Goal: Check status: Check status

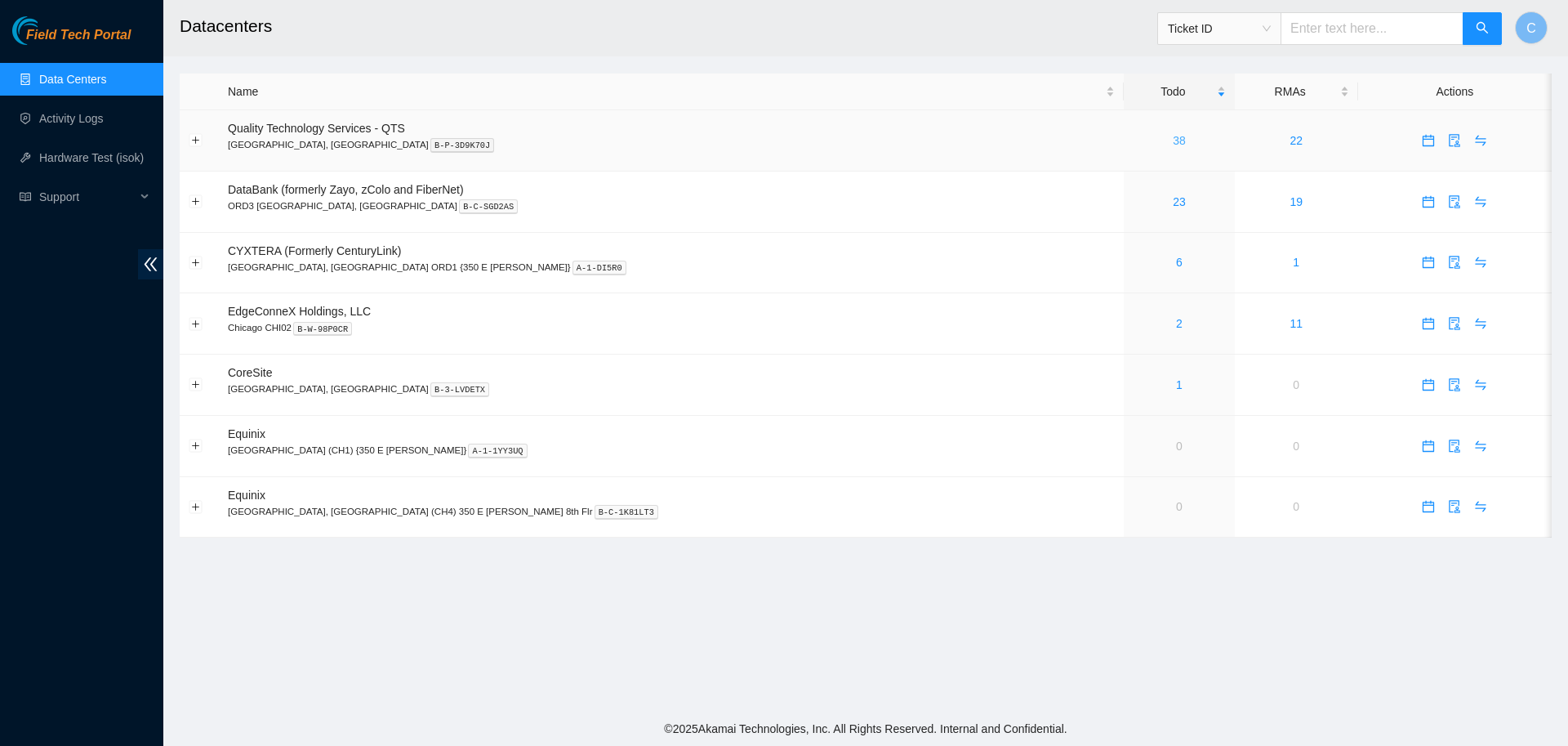
click at [1173, 142] on link "38" at bounding box center [1179, 141] width 13 height 13
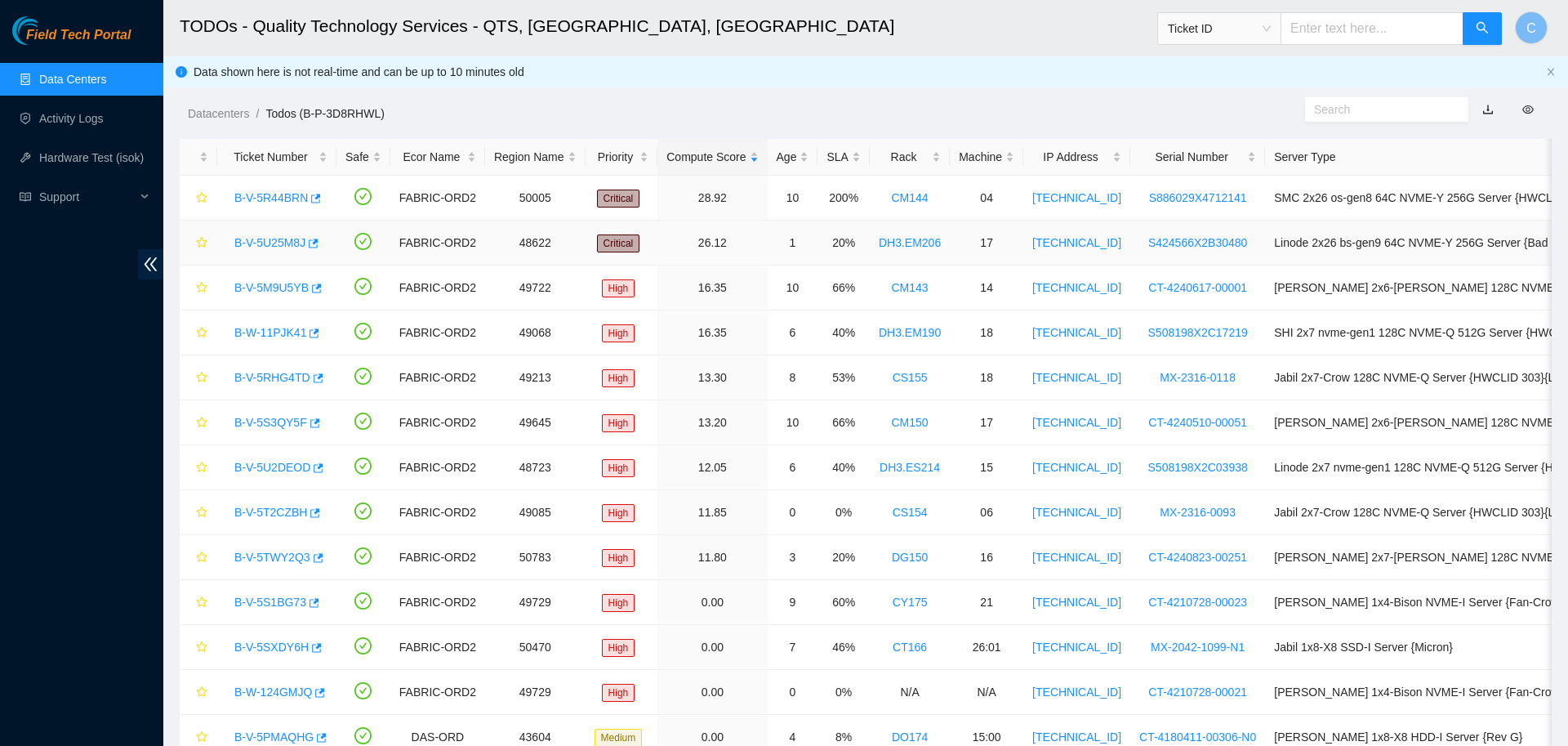
click at [276, 245] on link "B-V-5U25M8J" at bounding box center [270, 243] width 71 height 13
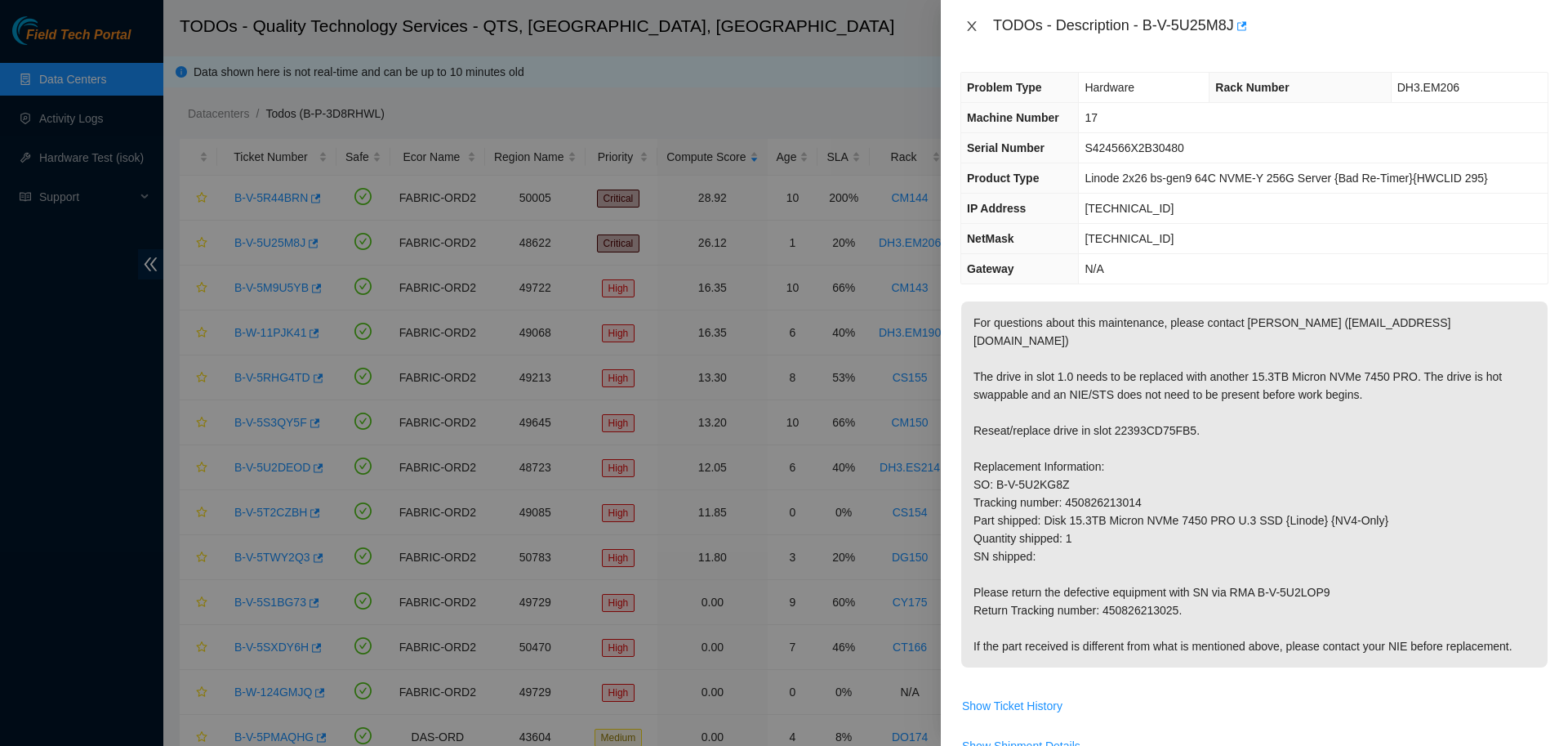
click at [973, 20] on icon "close" at bounding box center [972, 26] width 13 height 13
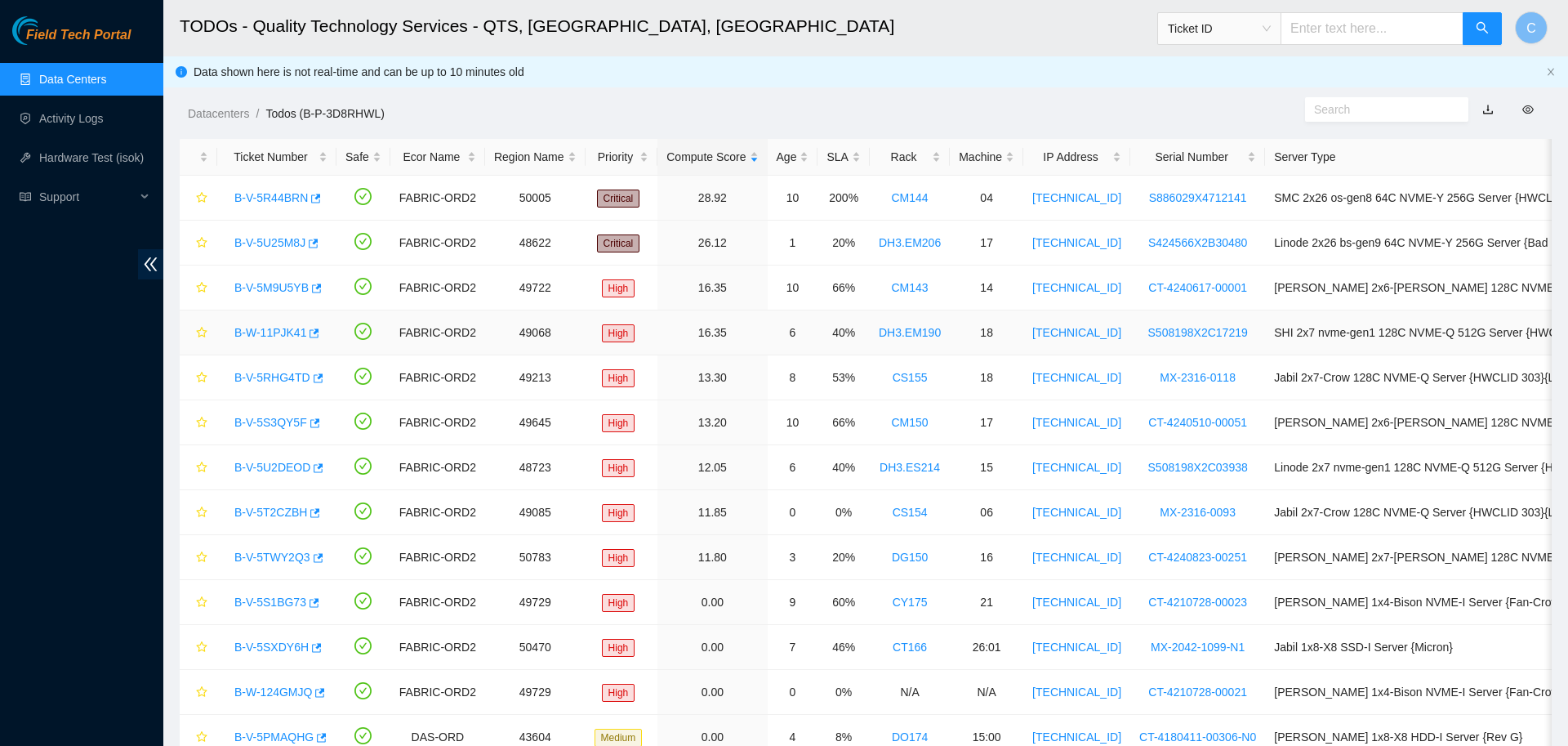
click at [260, 330] on link "B-W-11PJK41" at bounding box center [270, 333] width 72 height 13
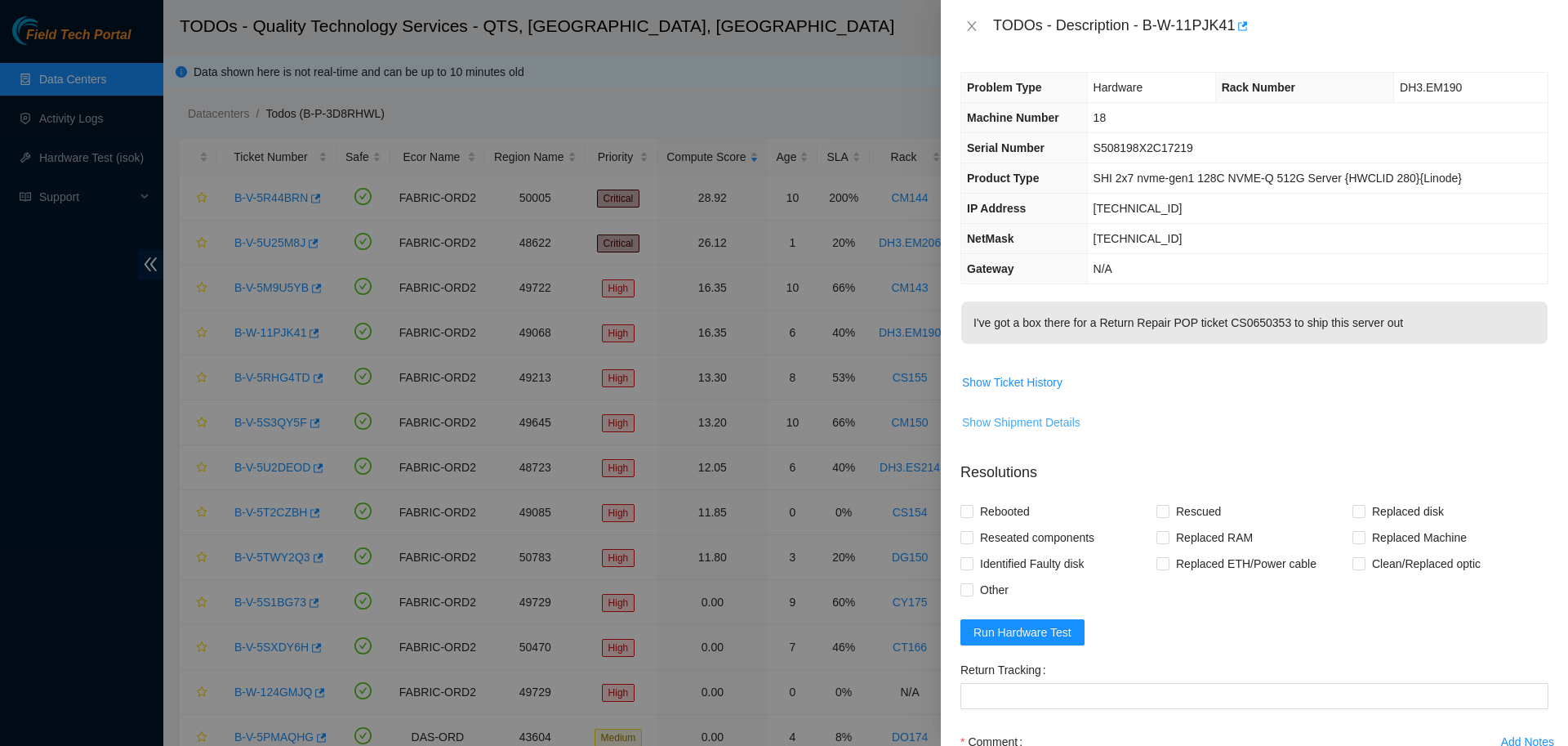
click at [1026, 428] on span "Show Shipment Details" at bounding box center [1021, 422] width 118 height 18
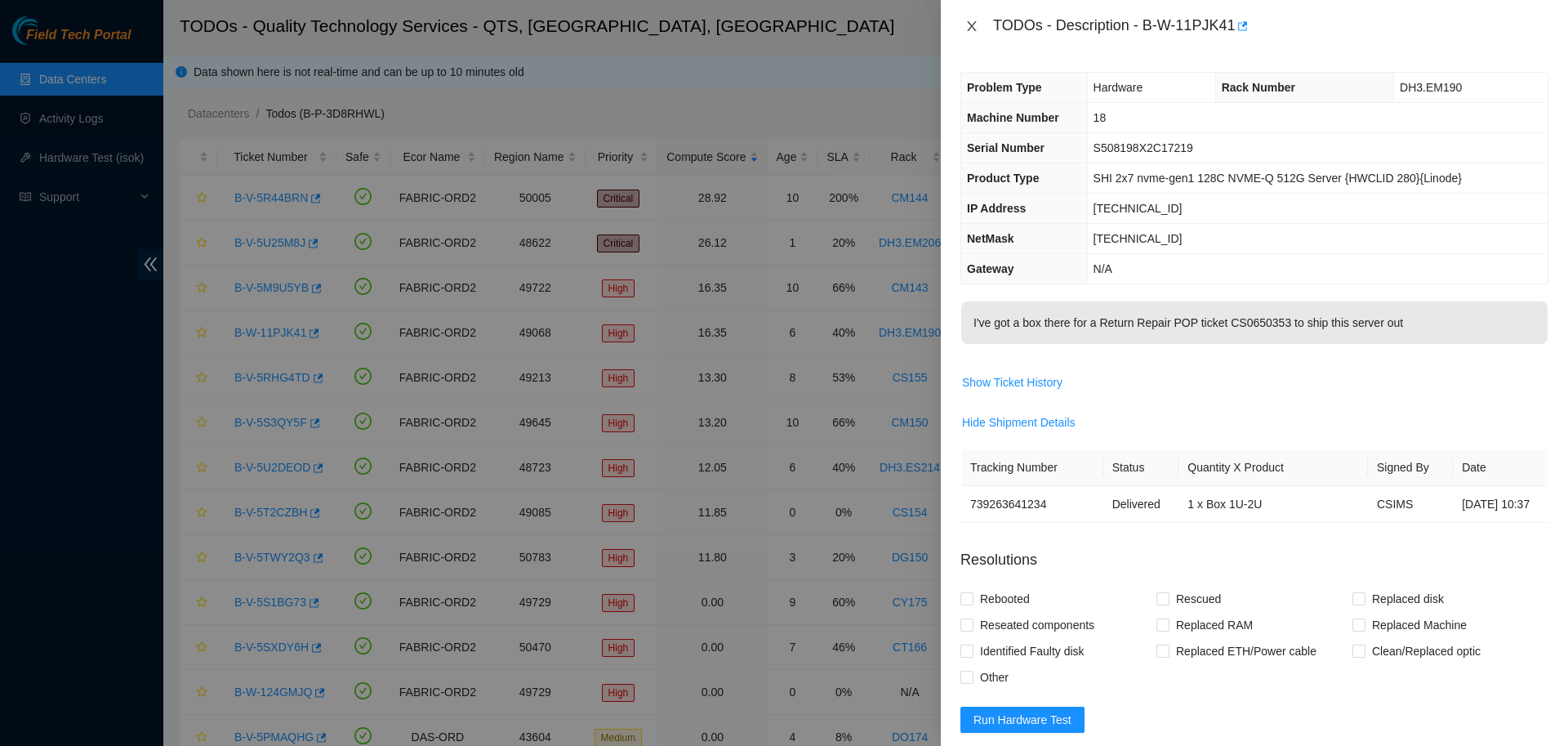
click at [969, 29] on icon "close" at bounding box center [972, 26] width 13 height 13
